Goal: Information Seeking & Learning: Learn about a topic

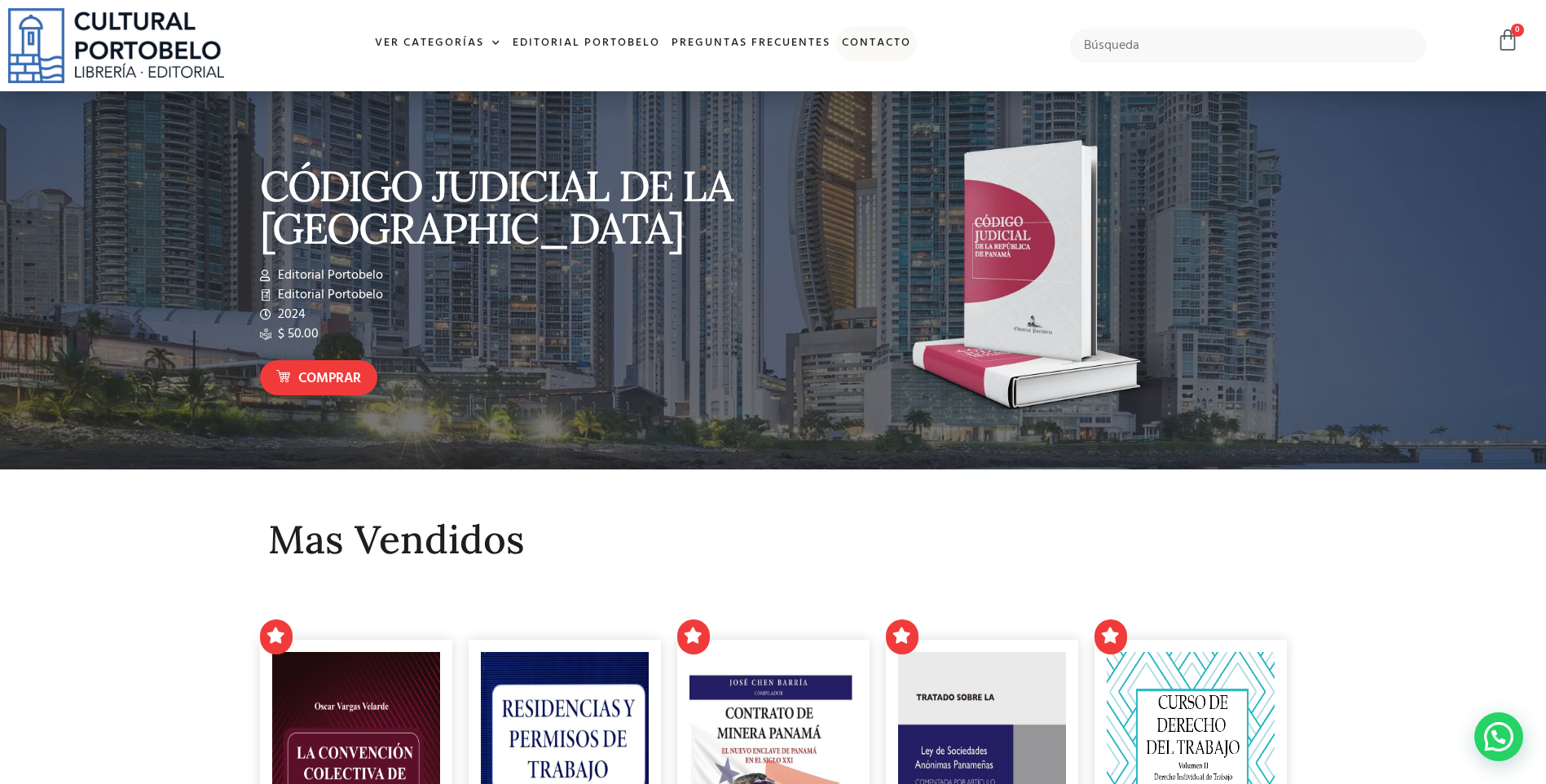
click at [857, 43] on link "Contacto" at bounding box center [876, 43] width 81 height 35
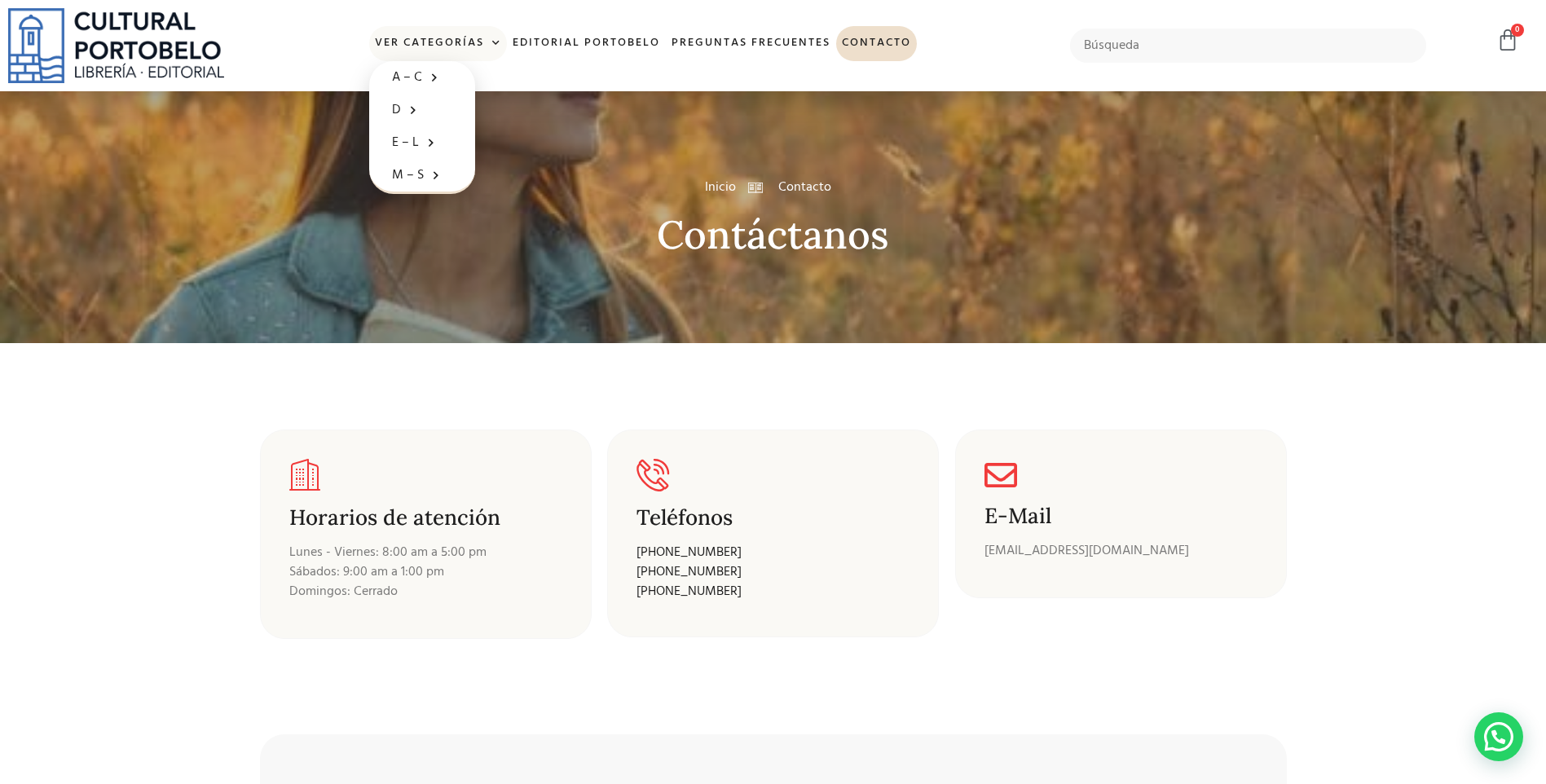
click at [426, 53] on link "Ver Categorías" at bounding box center [438, 43] width 138 height 35
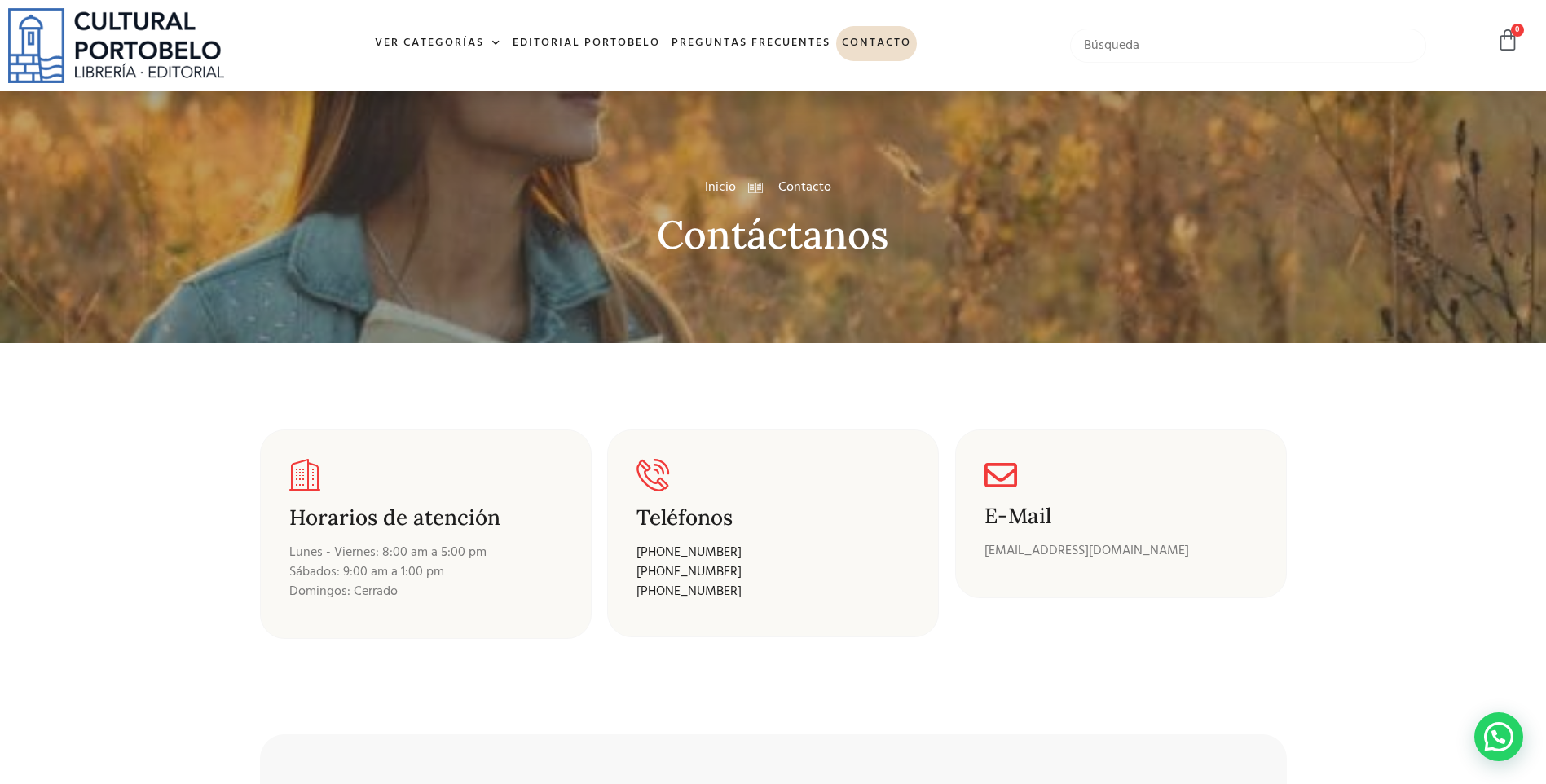
click at [1152, 49] on input "text" at bounding box center [1248, 45] width 356 height 34
type input "Nelva Arauz"
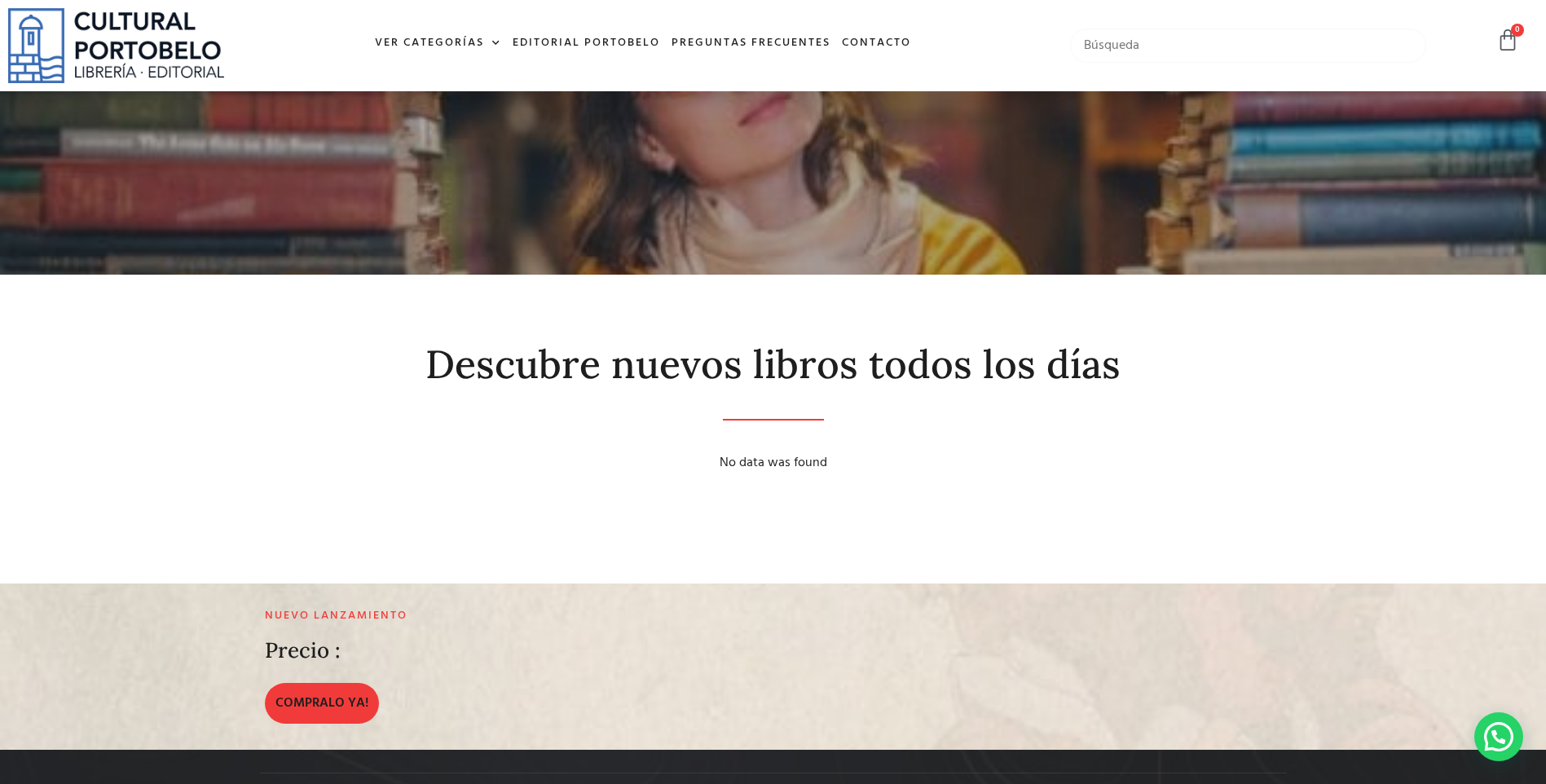
click at [1188, 53] on input "text" at bounding box center [1248, 45] width 356 height 34
type input "Nelva Araúz"
click at [1188, 54] on input "text" at bounding box center [1248, 45] width 356 height 34
type input "Zuleyma Montenegro"
click at [1131, 52] on input "text" at bounding box center [1248, 45] width 356 height 34
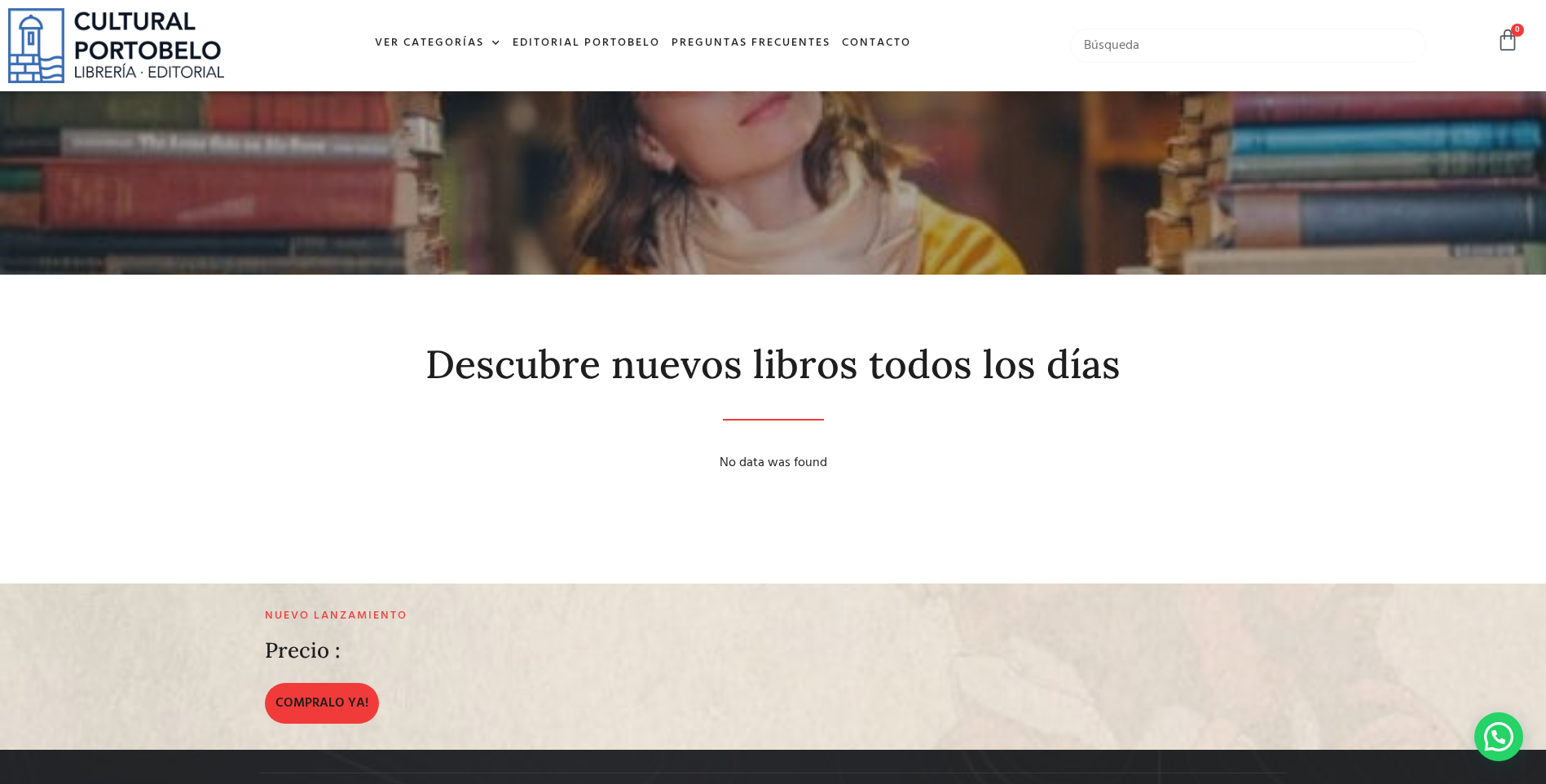
paste input "LA PROBABILIDAD EN EL DERECHO : EFECTIVIDAD Y RECONOCIMIENTO EN EL DERECHO PROB…"
type input "LA PROBABILIDAD EN EL DERECHO : EFECTIVIDAD Y RECONOCIMIENTO EN EL DERECHO PROB…"
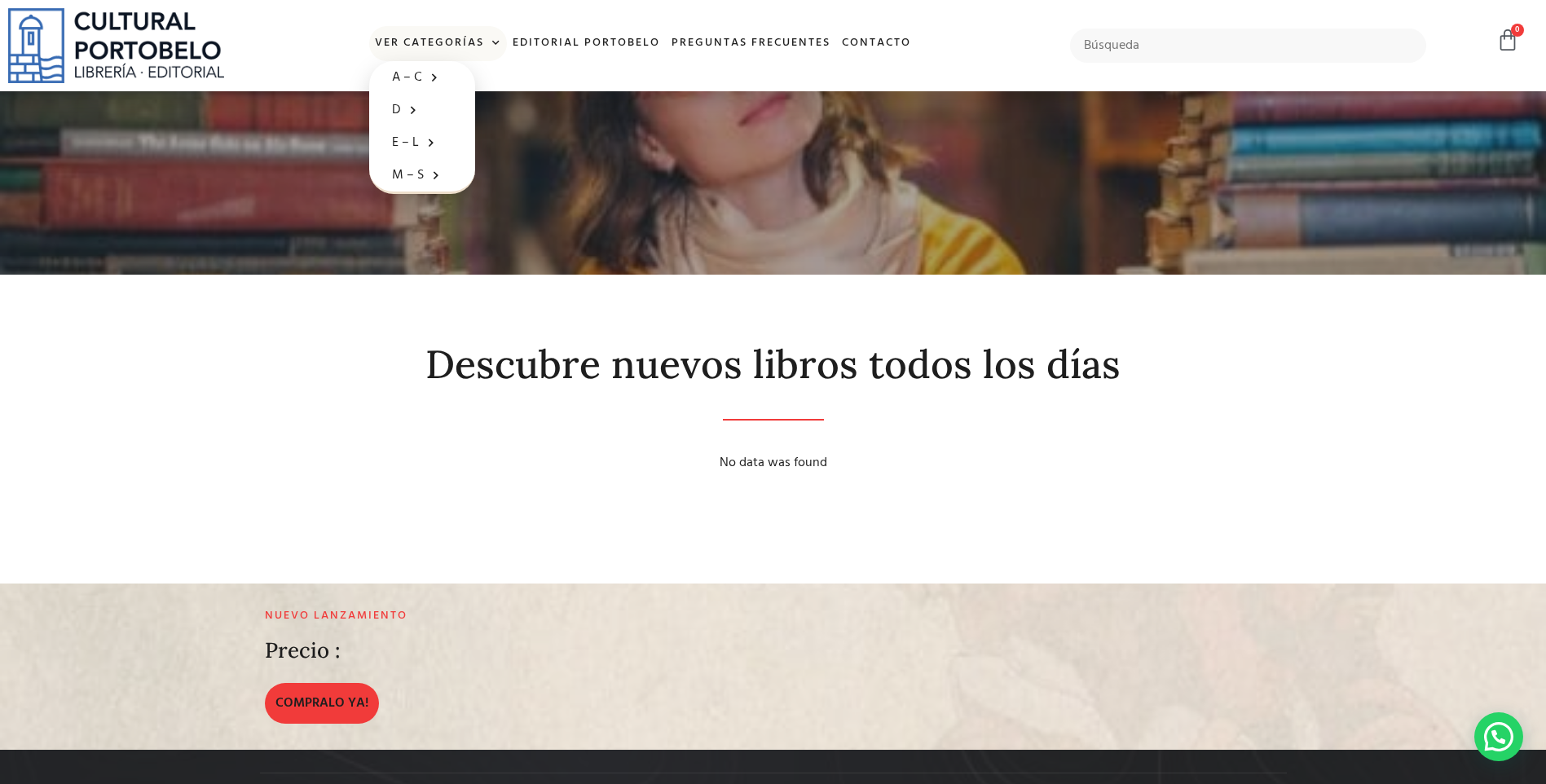
click at [450, 35] on link "Ver Categorías" at bounding box center [438, 43] width 138 height 35
click at [450, 41] on link "Ver Categorías" at bounding box center [438, 43] width 138 height 35
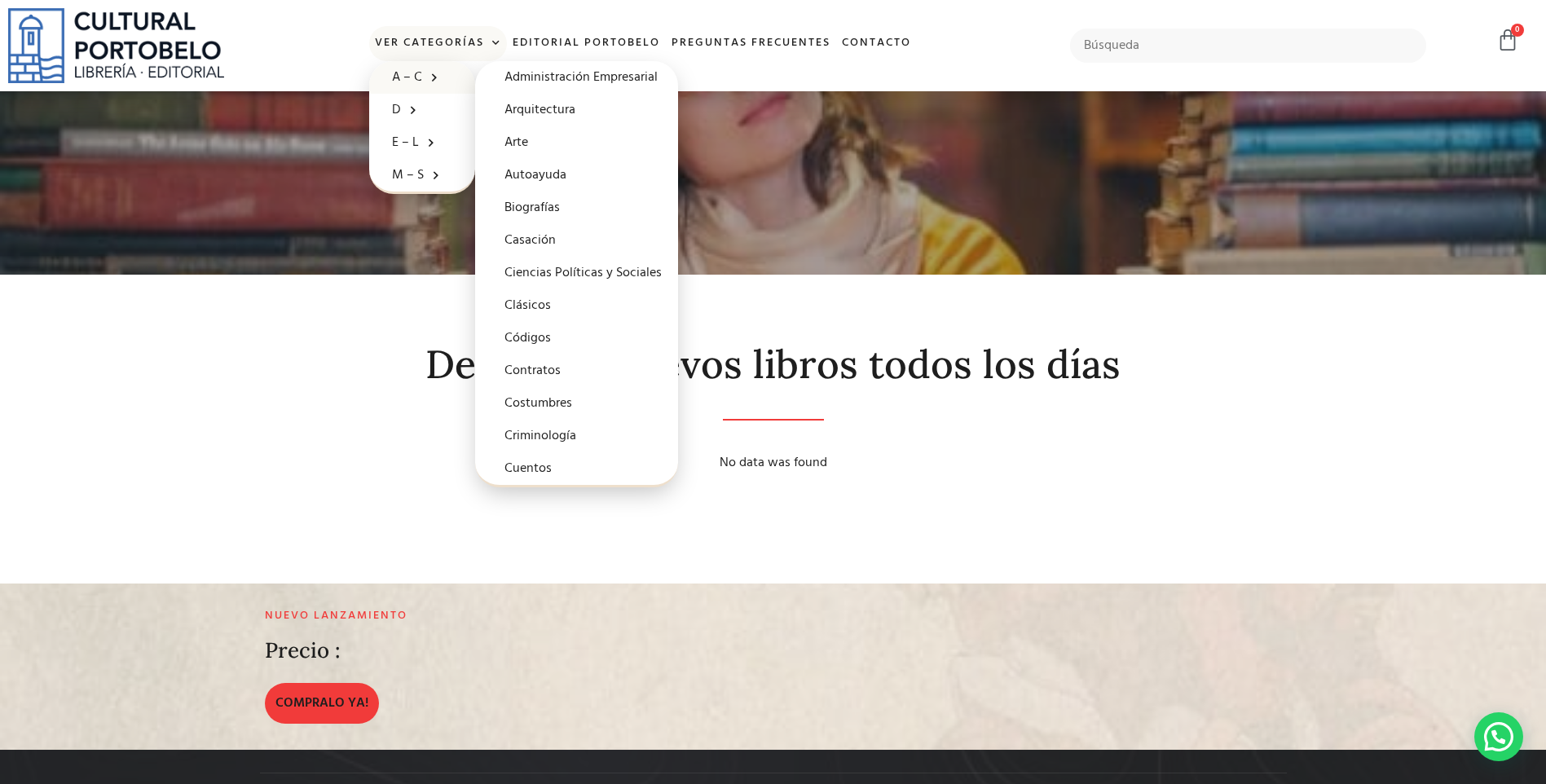
click at [416, 79] on link "A – C" at bounding box center [422, 77] width 106 height 33
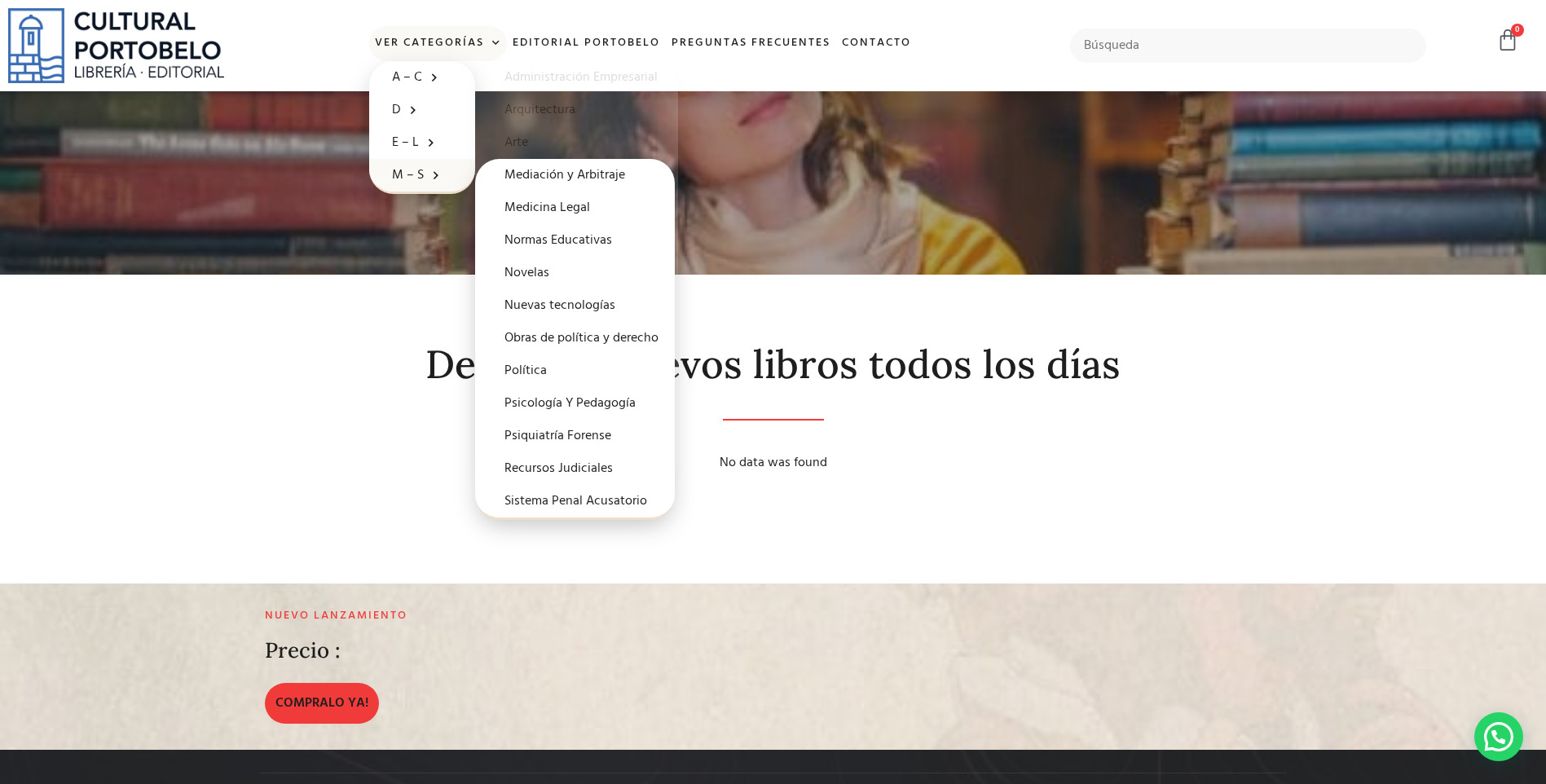
click at [405, 178] on link "M – S" at bounding box center [422, 174] width 106 height 33
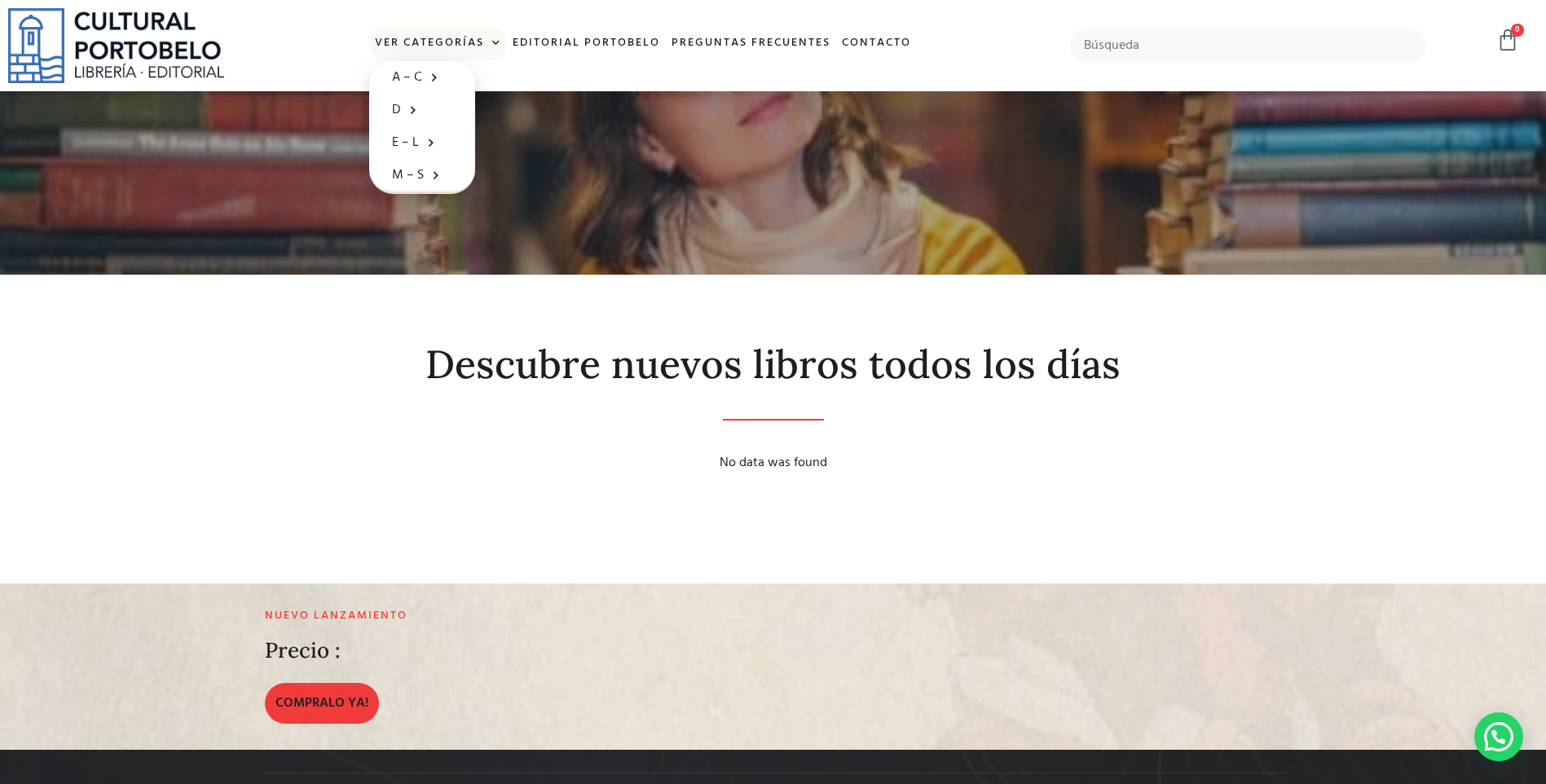
click at [423, 46] on link "Ver Categorías" at bounding box center [438, 43] width 138 height 35
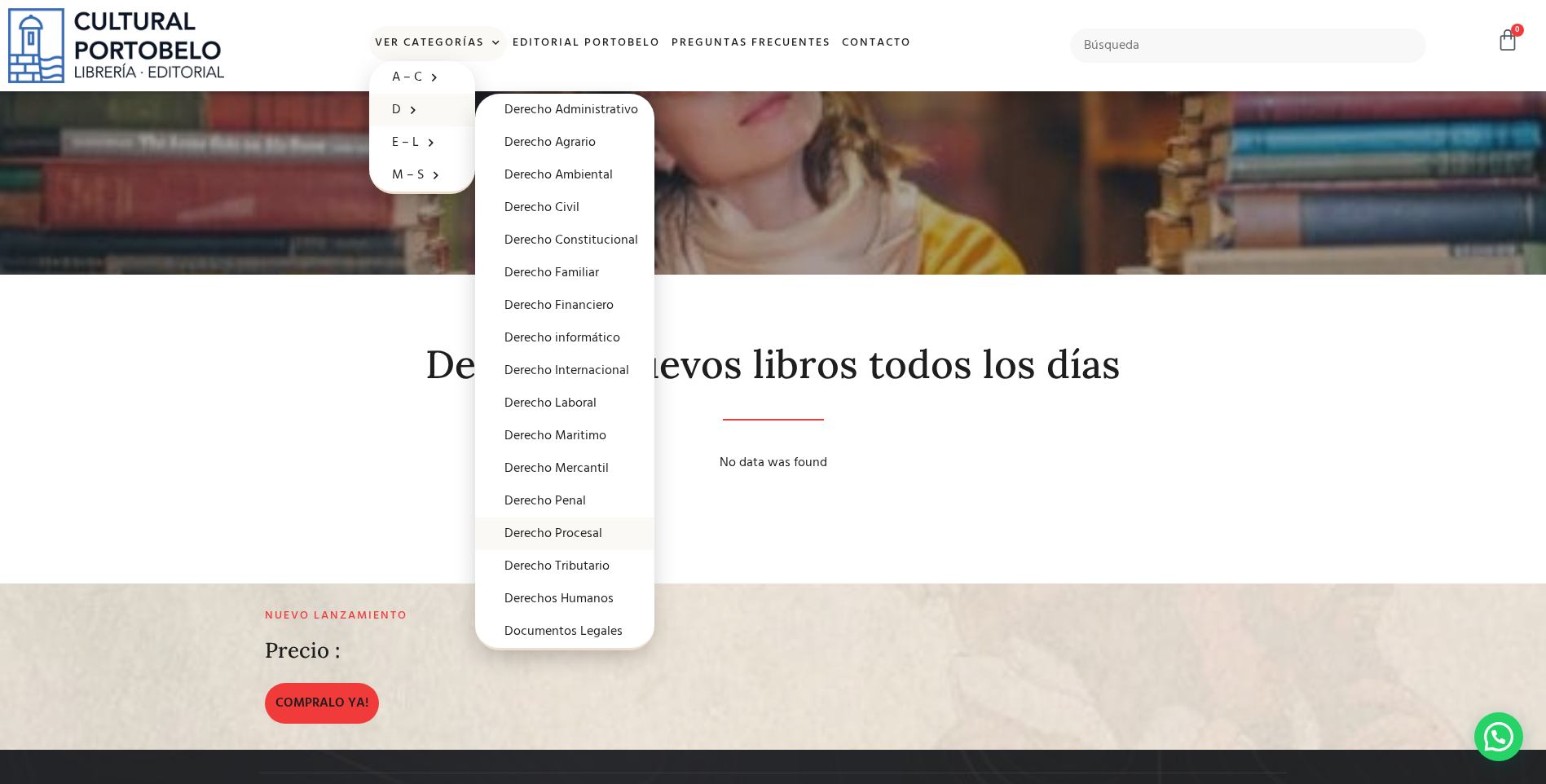
click at [574, 531] on link "Derecho Procesal" at bounding box center [564, 533] width 179 height 33
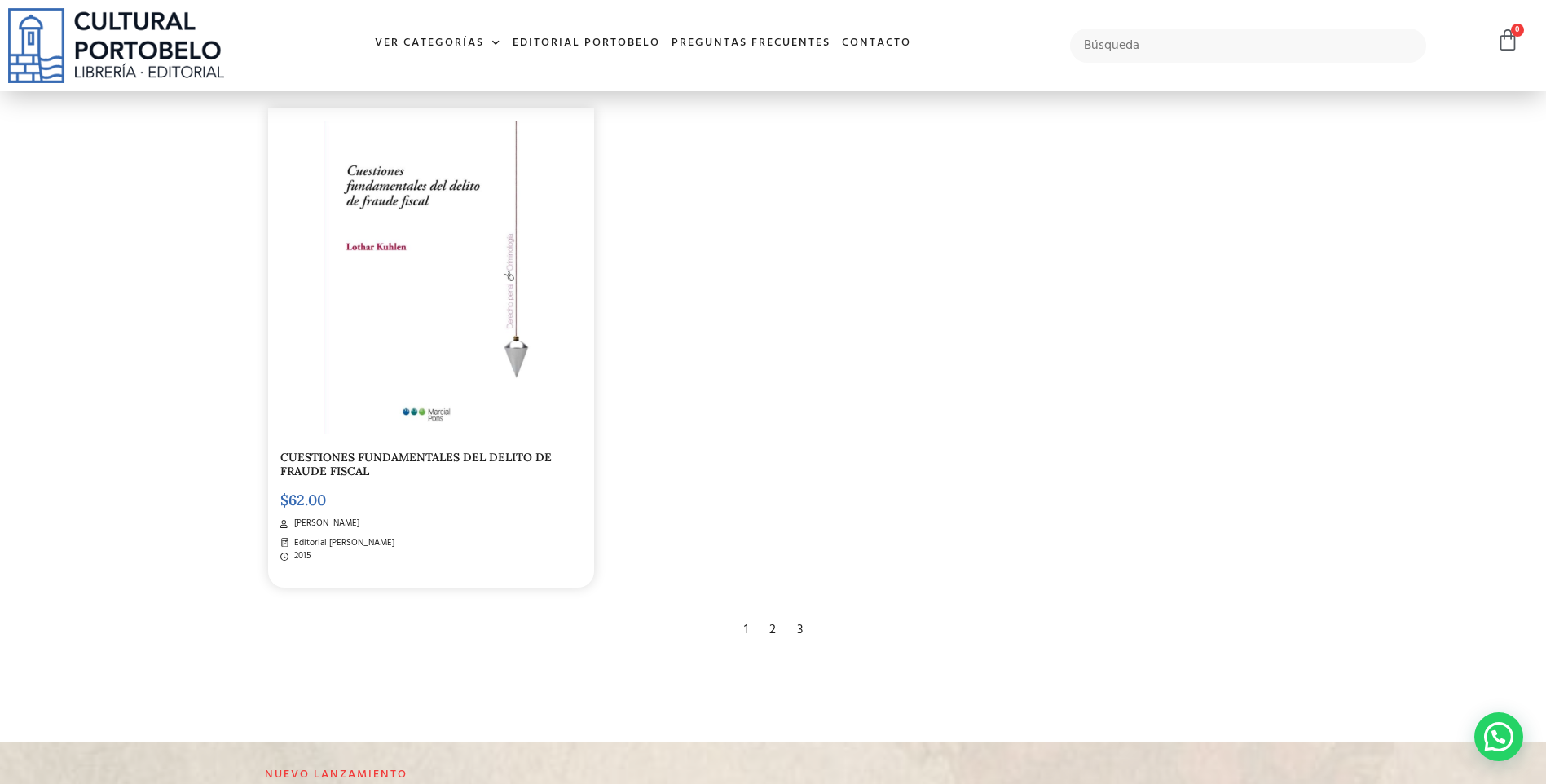
scroll to position [3129, 0]
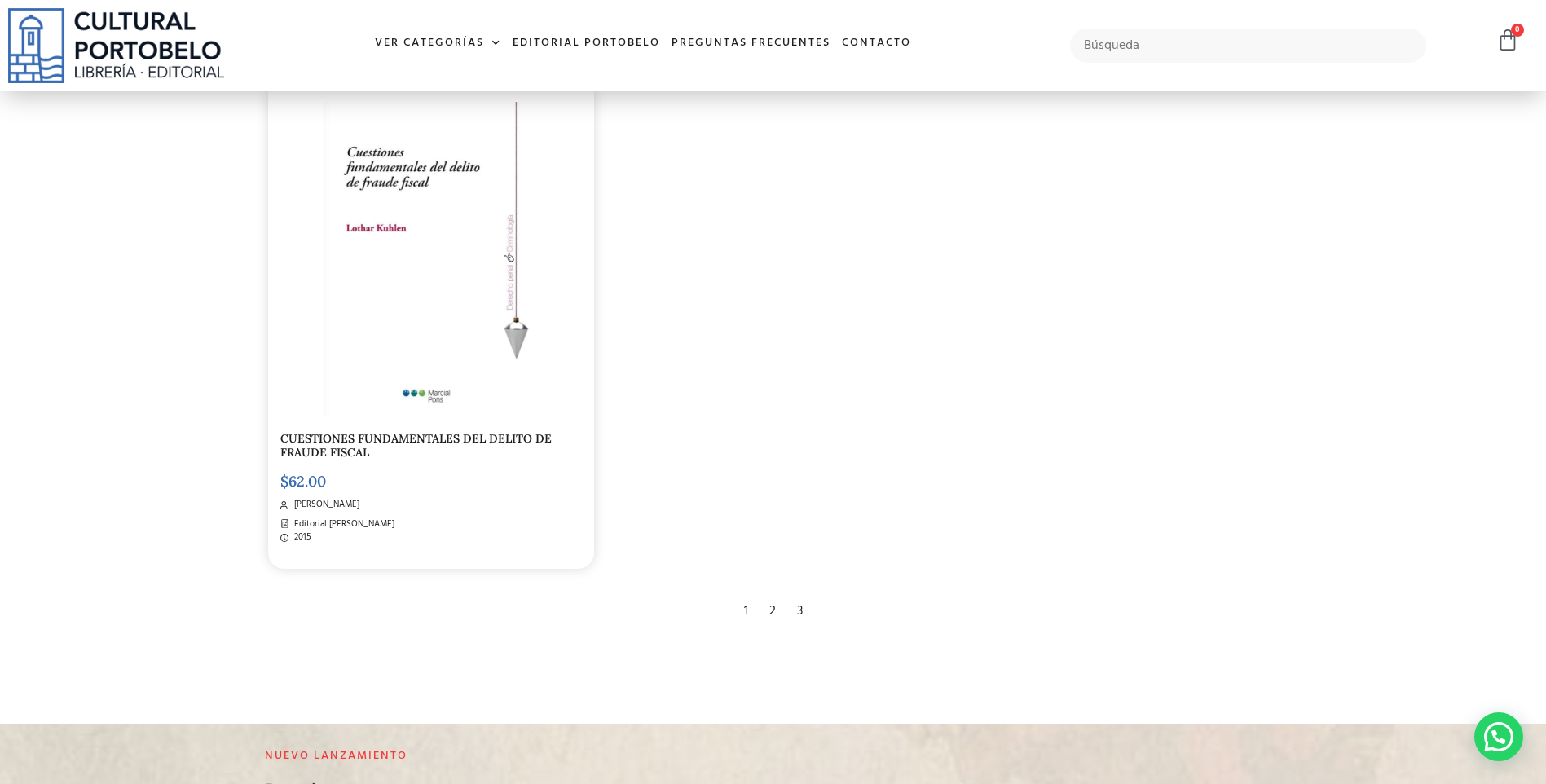
click at [774, 609] on div "2" at bounding box center [772, 611] width 23 height 36
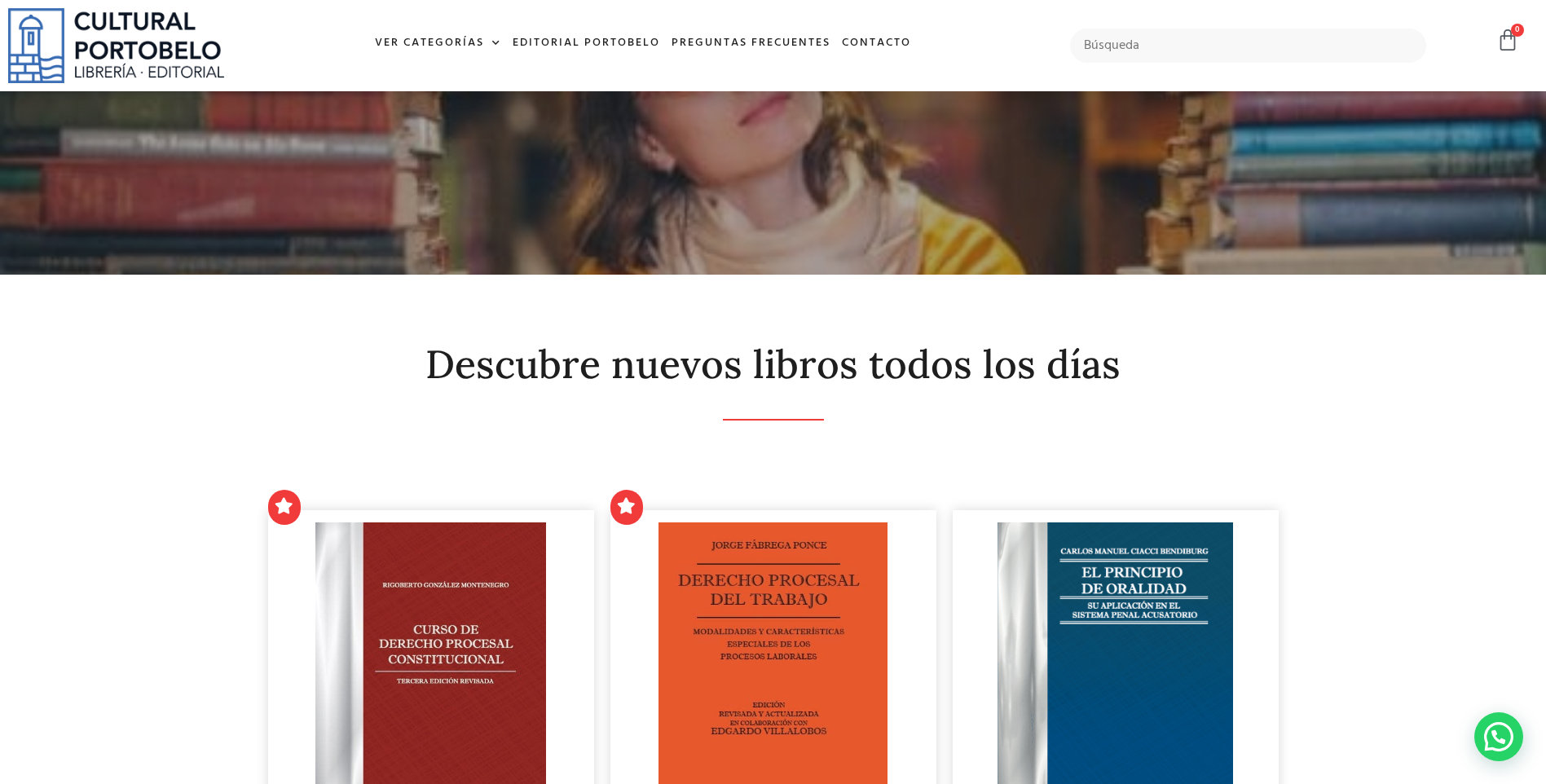
drag, startPoint x: 1545, startPoint y: 104, endPoint x: 1545, endPoint y: 158, distance: 54.0
click at [1545, 158] on div at bounding box center [773, 183] width 1546 height 183
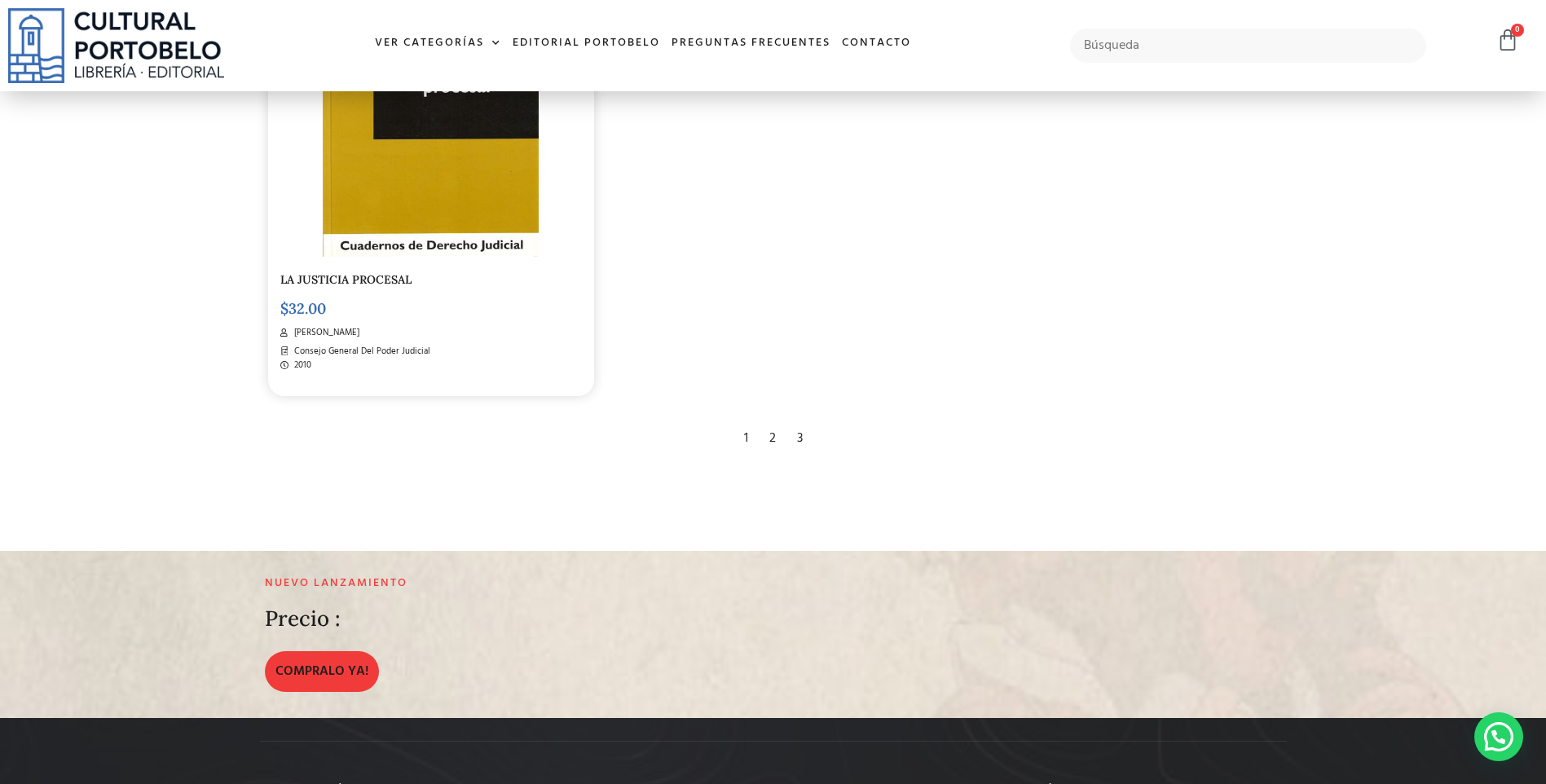
scroll to position [3335, 0]
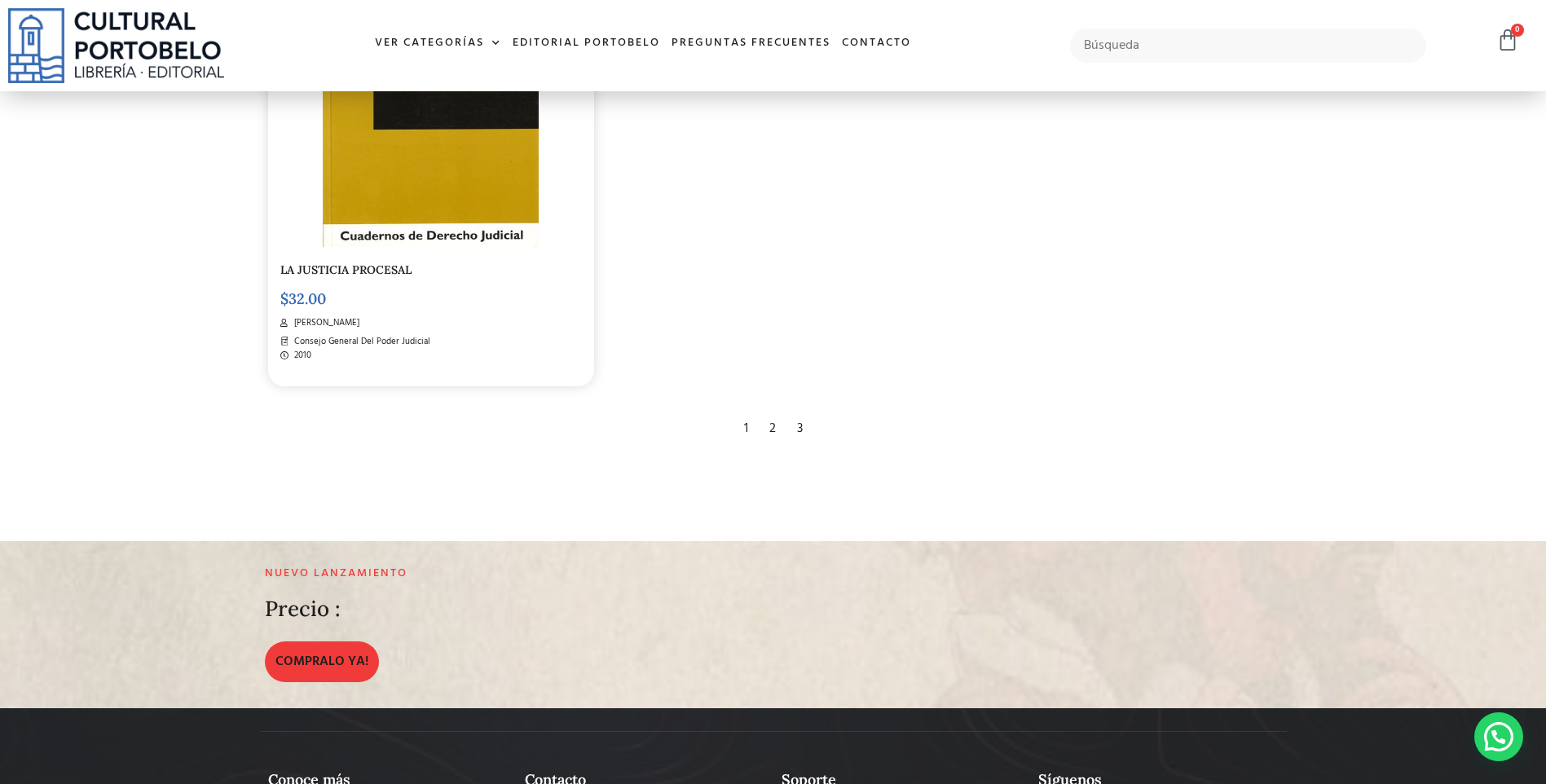
click at [799, 429] on div "3" at bounding box center [800, 428] width 22 height 36
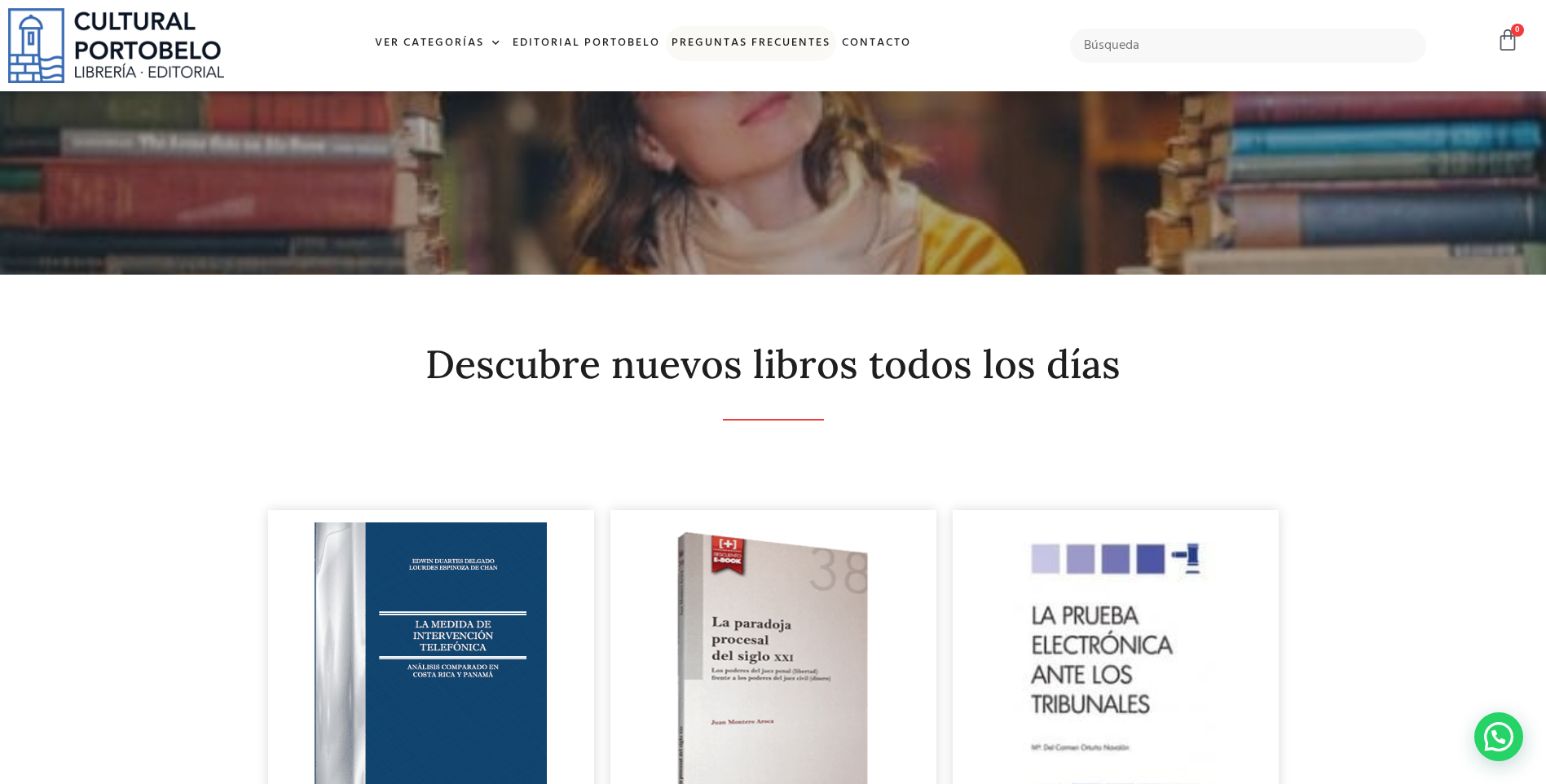
click at [704, 42] on link "Preguntas frecuentes" at bounding box center [751, 43] width 170 height 35
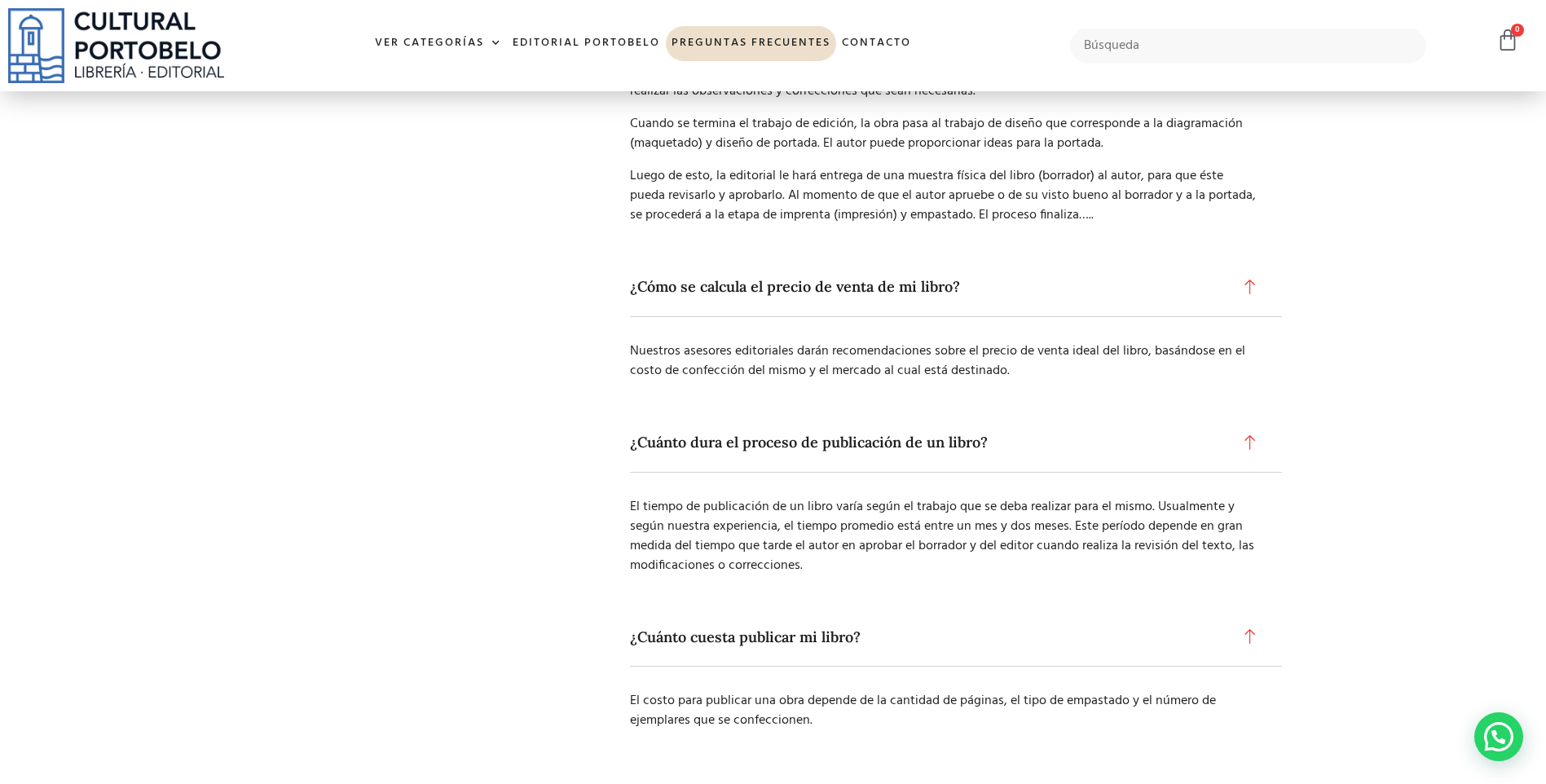
scroll to position [215, 0]
